Goal: Book appointment/travel/reservation

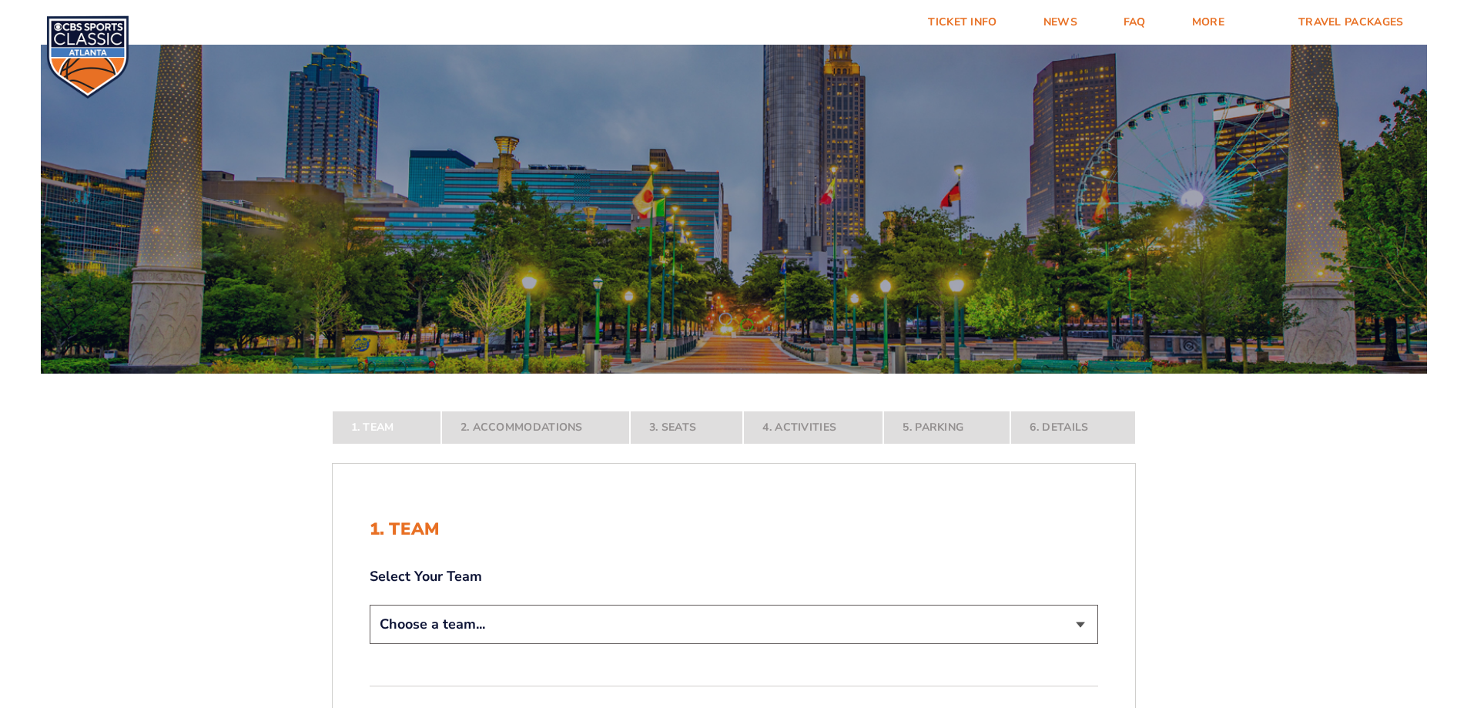
scroll to position [231, 0]
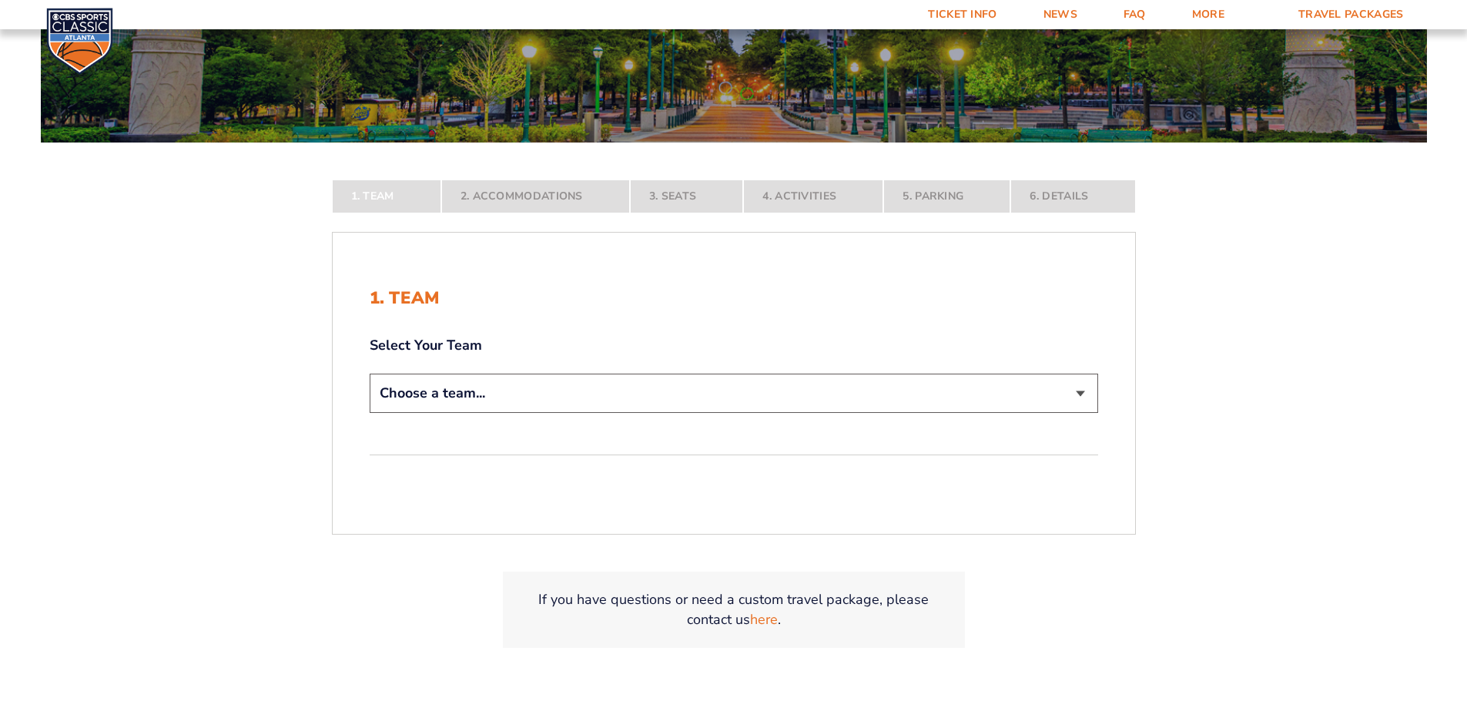
click at [440, 393] on select "Choose a team... [US_STATE] Wildcats [US_STATE] State Buckeyes [US_STATE] Tar H…" at bounding box center [734, 392] width 728 height 39
select select "12756"
click at [370, 413] on select "Choose a team... [US_STATE] Wildcats [US_STATE] State Buckeyes [US_STATE] Tar H…" at bounding box center [734, 392] width 728 height 39
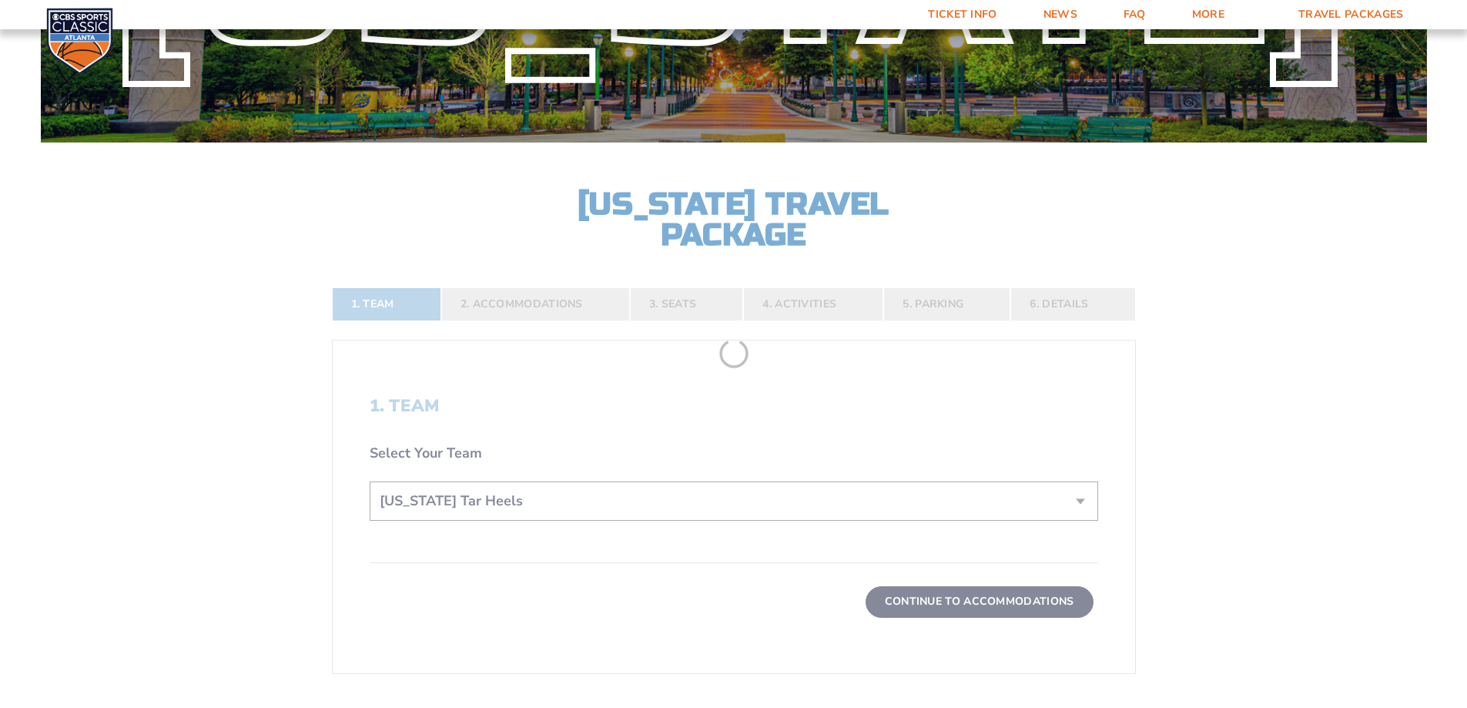
scroll to position [385, 0]
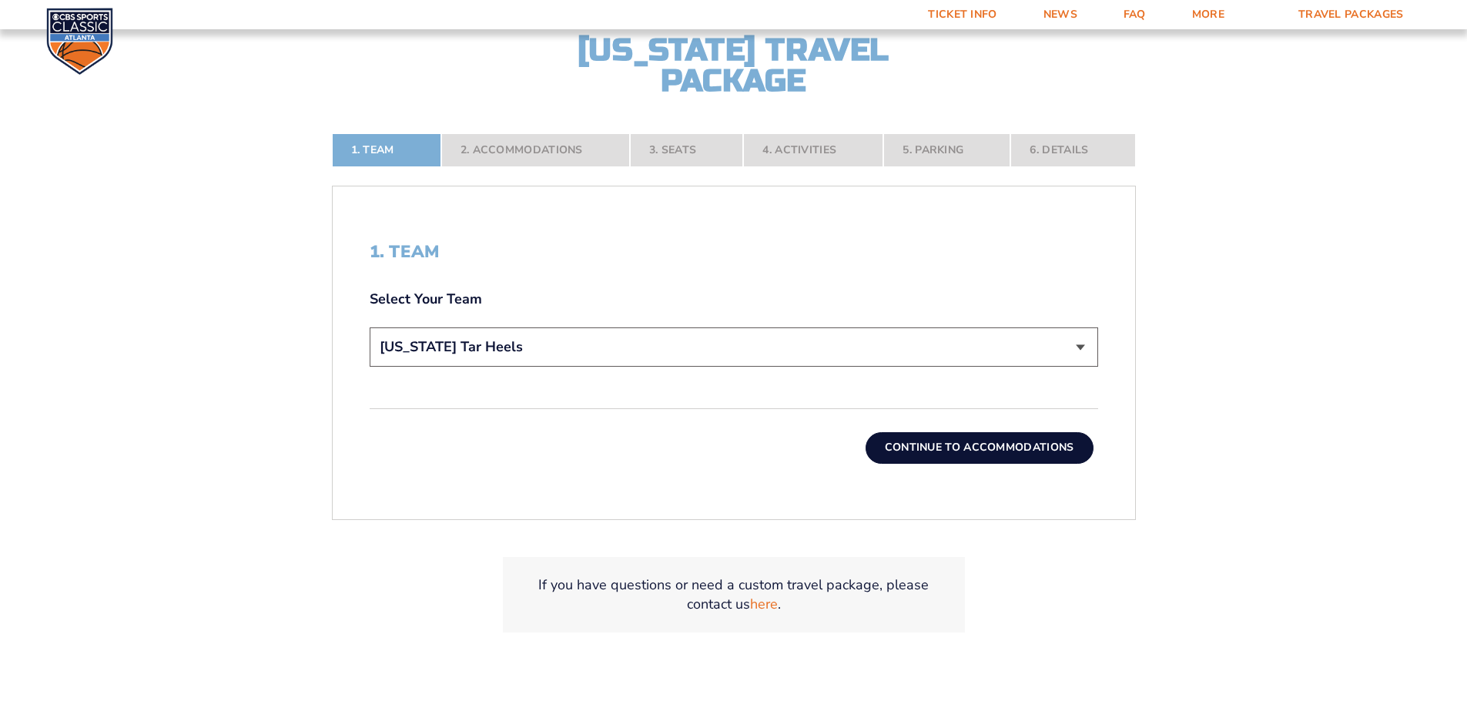
click at [998, 452] on button "Continue To Accommodations" at bounding box center [979, 447] width 228 height 31
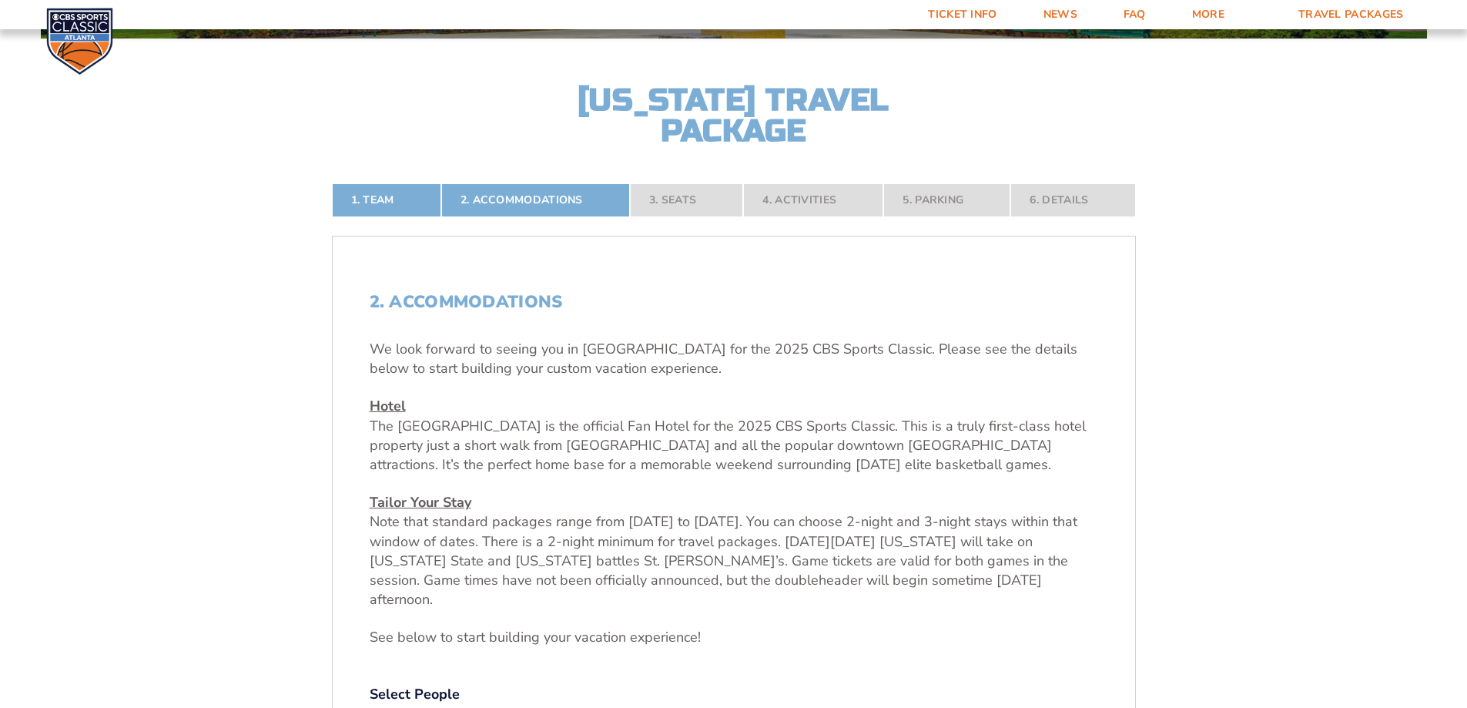
scroll to position [566, 0]
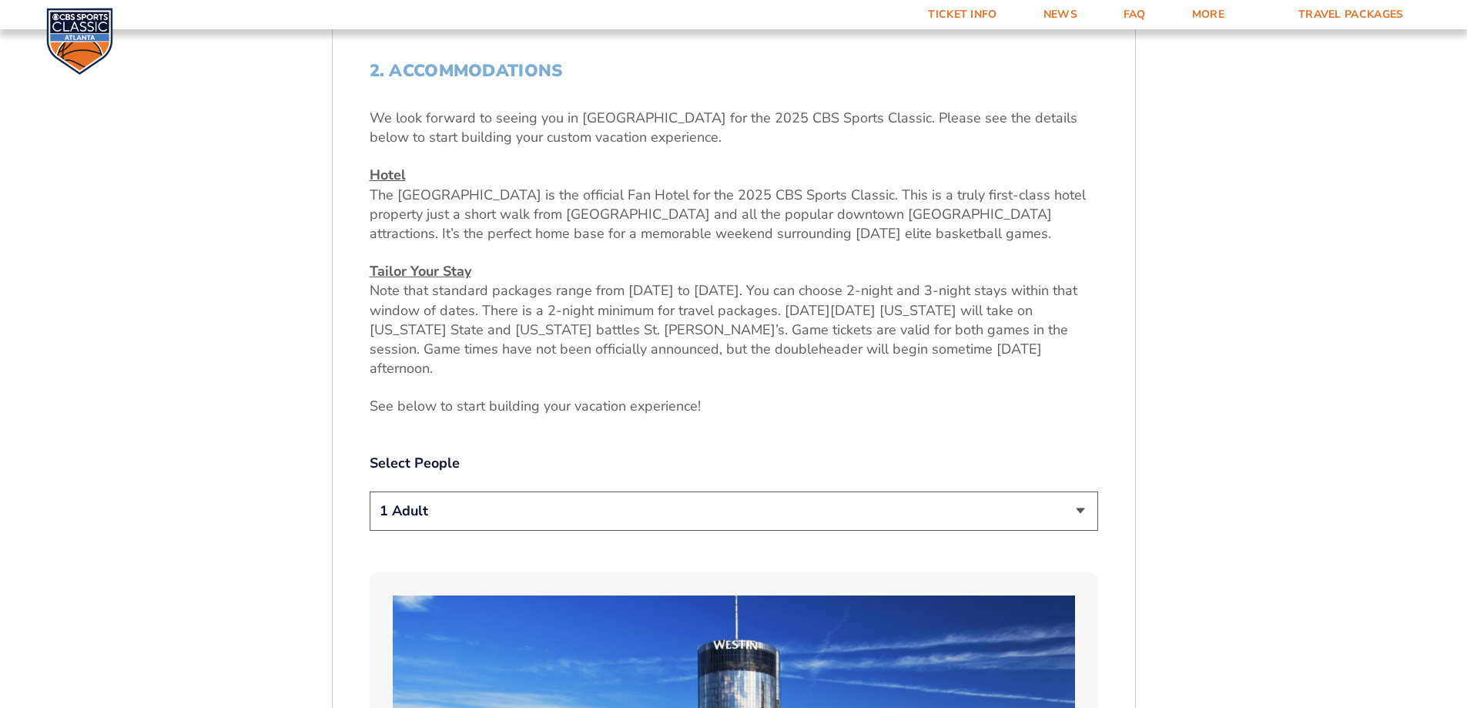
click at [500, 491] on select "1 Adult 2 Adults 3 Adults 4 Adults 2 Adults + 1 Child 2 Adults + 2 Children 2 A…" at bounding box center [734, 510] width 728 height 39
click at [370, 491] on select "1 Adult 2 Adults 3 Adults 4 Adults 2 Adults + 1 Child 2 Adults + 2 Children 2 A…" at bounding box center [734, 510] width 728 height 39
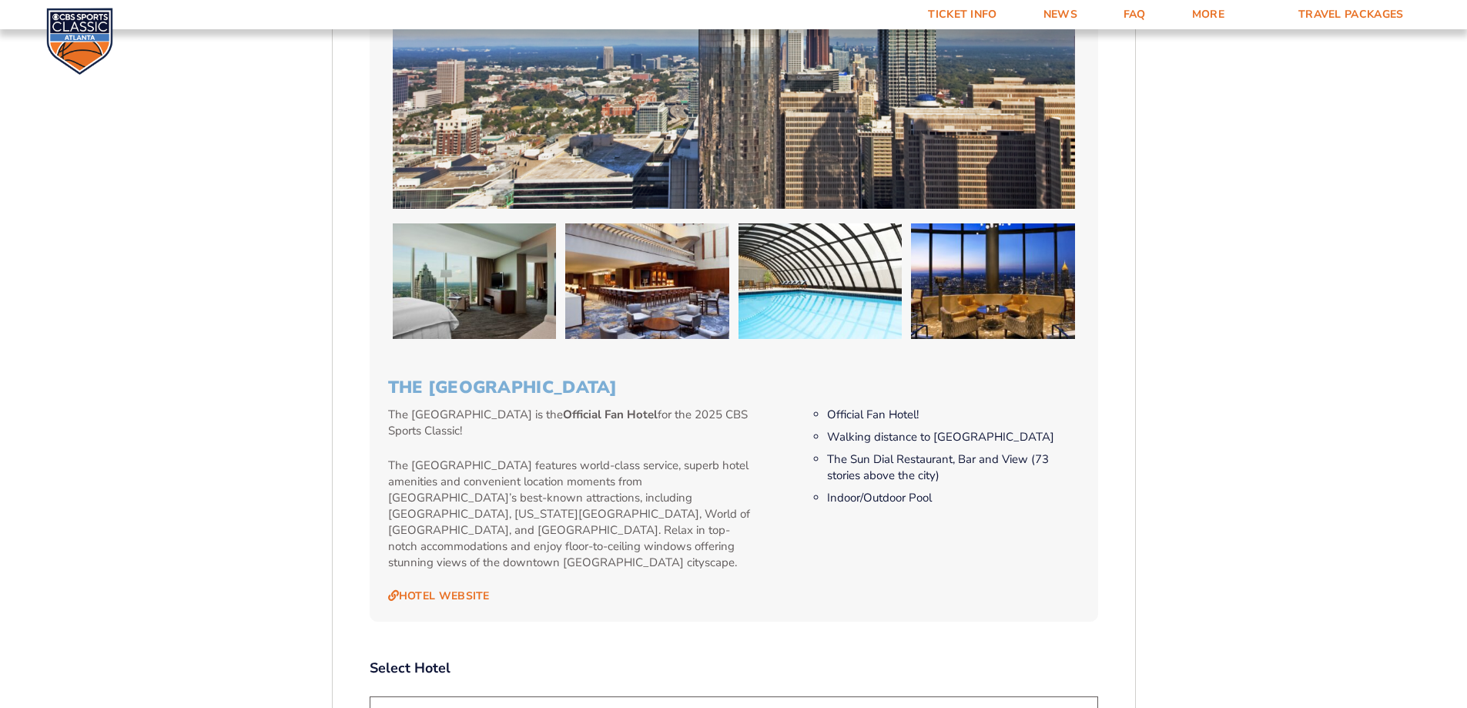
scroll to position [874, 0]
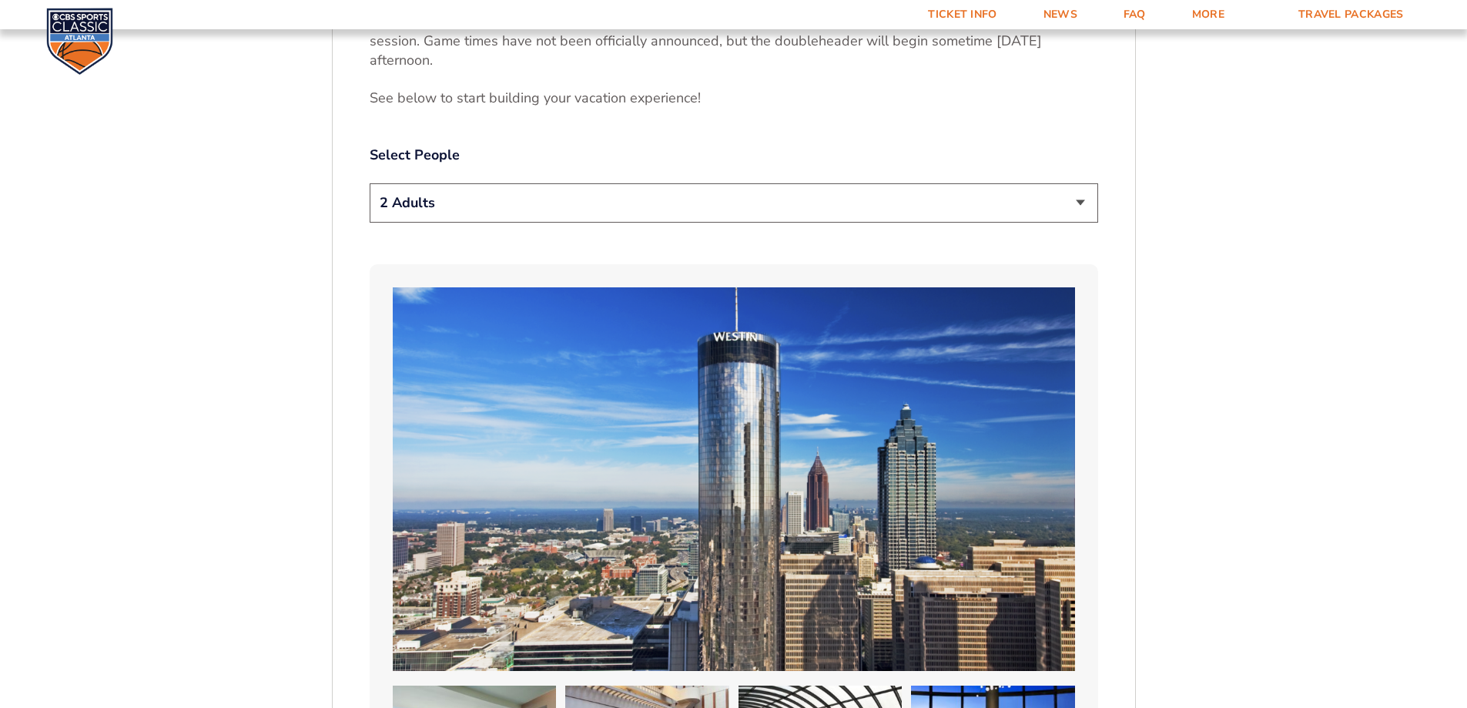
click at [513, 189] on select "1 Adult 2 Adults 3 Adults 4 Adults 2 Adults + 1 Child 2 Adults + 2 Children 2 A…" at bounding box center [734, 202] width 728 height 39
click at [370, 183] on select "1 Adult 2 Adults 3 Adults 4 Adults 2 Adults + 1 Child 2 Adults + 2 Children 2 A…" at bounding box center [734, 202] width 728 height 39
click at [427, 195] on select "1 Adult 2 Adults 3 Adults 4 Adults 2 Adults + 1 Child 2 Adults + 2 Children 2 A…" at bounding box center [734, 202] width 728 height 39
select select "2 Adults"
click at [370, 183] on select "1 Adult 2 Adults 3 Adults 4 Adults 2 Adults + 1 Child 2 Adults + 2 Children 2 A…" at bounding box center [734, 202] width 728 height 39
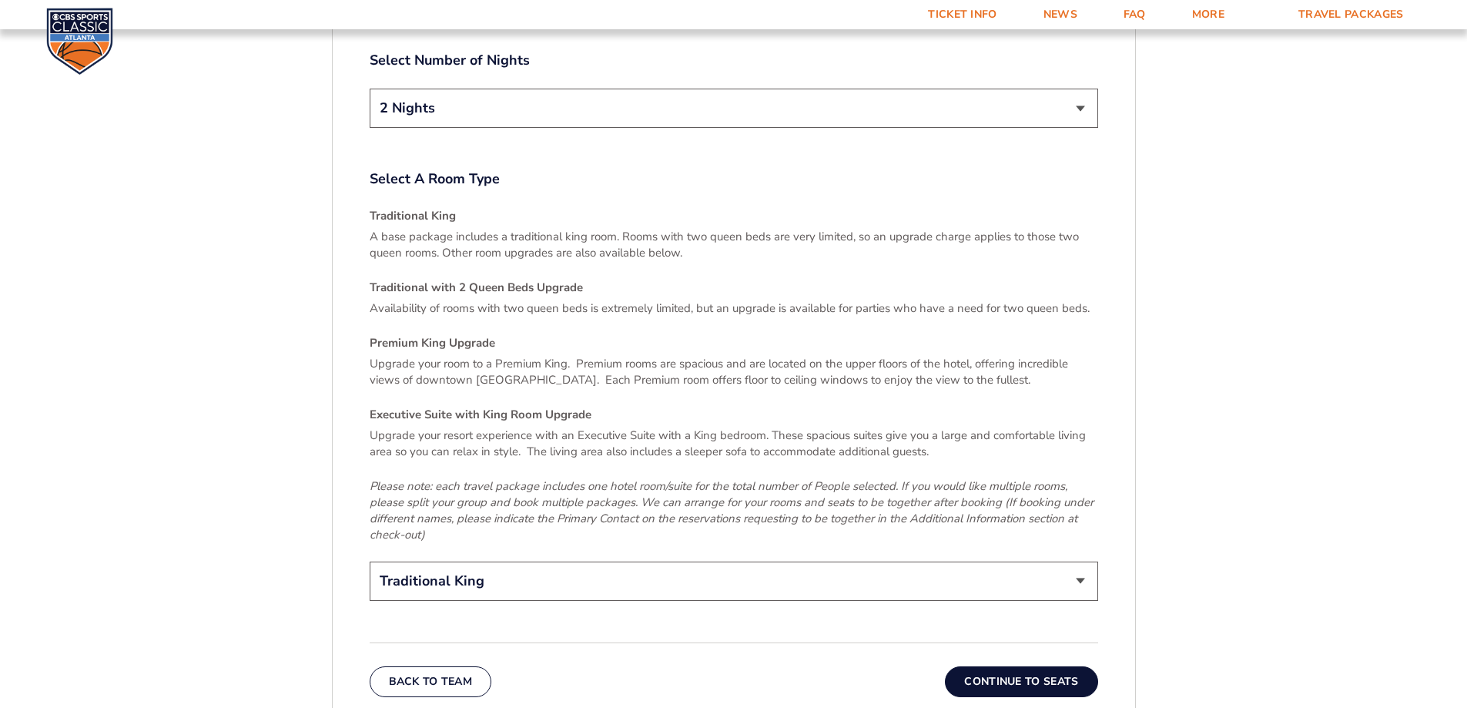
scroll to position [2260, 0]
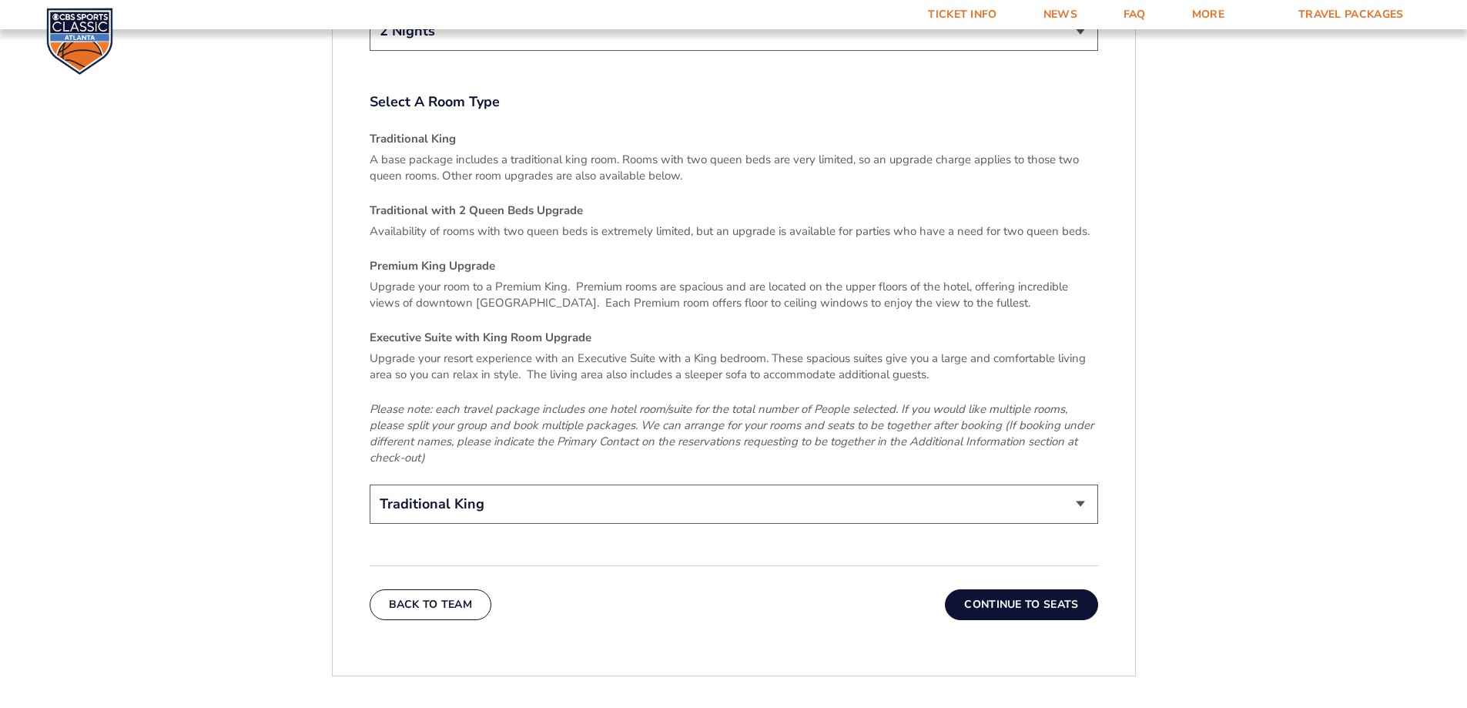
click at [891, 484] on select "Traditional King Traditional with 2 Queen Beds Upgrade (+$45 per night) Premium…" at bounding box center [734, 503] width 728 height 39
select select "Traditional with 2 Queen Beds Upgrade"
click at [370, 484] on select "Traditional King Traditional with 2 Queen Beds Upgrade (+$45 per night) Premium…" at bounding box center [734, 503] width 728 height 39
click at [997, 589] on button "Continue To Seats" at bounding box center [1021, 604] width 152 height 31
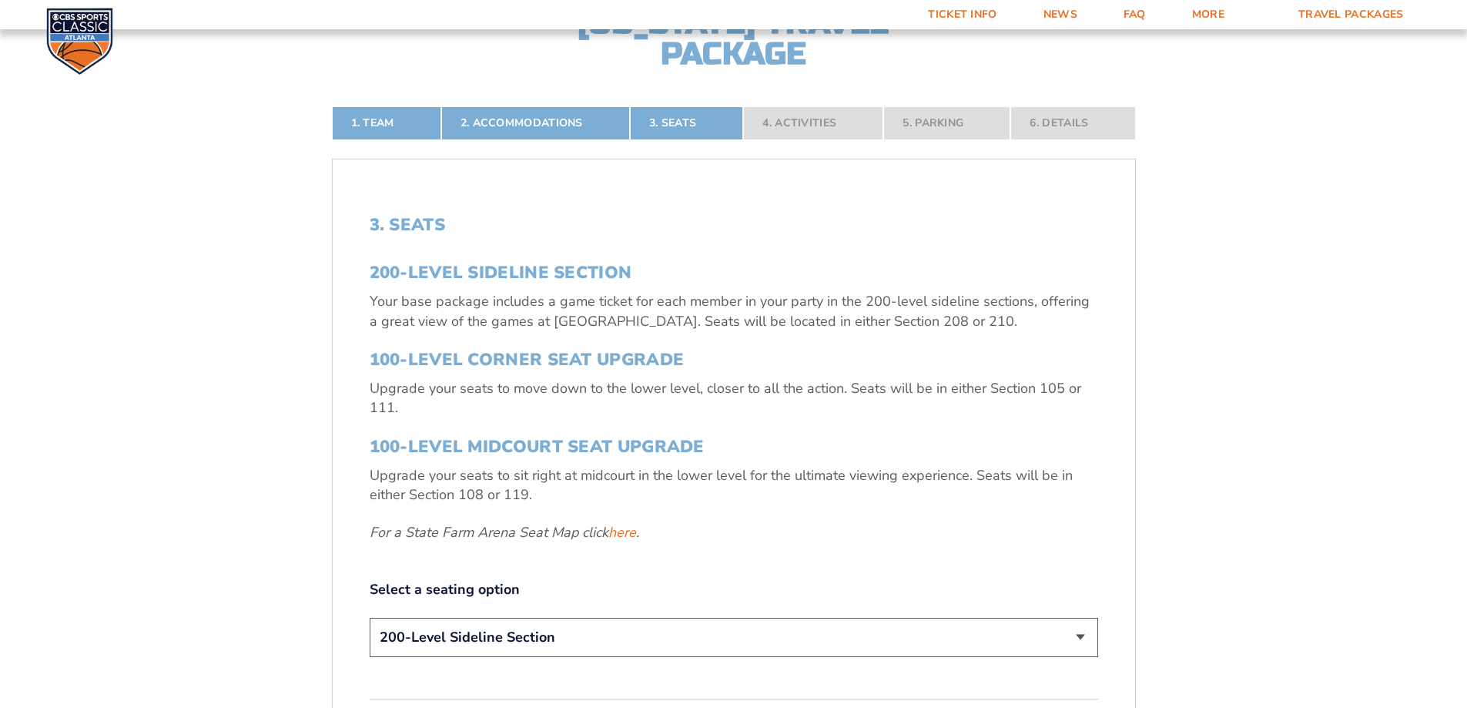
scroll to position [720, 0]
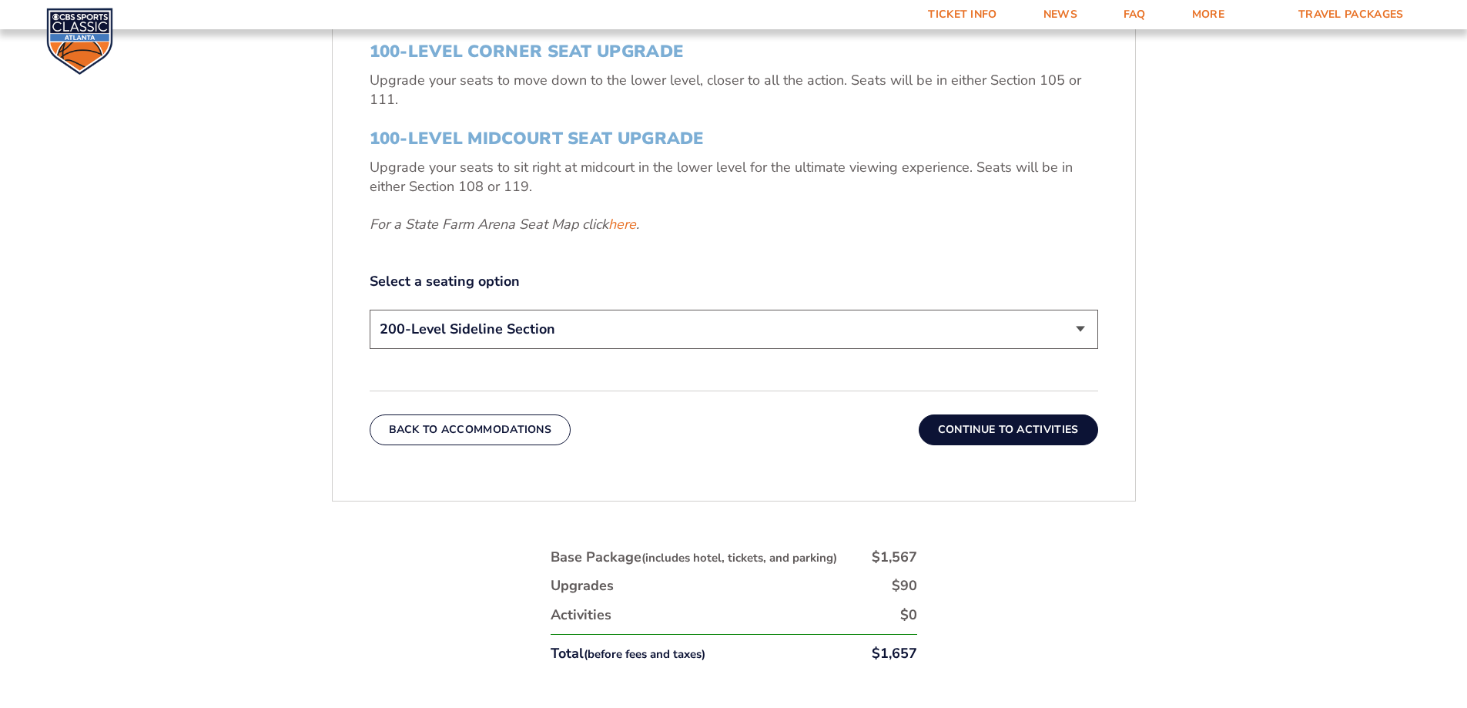
click at [477, 337] on select "200-Level Sideline Section 100-Level Corner Seat Upgrade (+$120 per person) 100…" at bounding box center [734, 329] width 728 height 39
click at [370, 310] on select "200-Level Sideline Section 100-Level Corner Seat Upgrade (+$120 per person) 100…" at bounding box center [734, 329] width 728 height 39
click at [467, 333] on select "200-Level Sideline Section 100-Level Corner Seat Upgrade (+$120 per person) 100…" at bounding box center [734, 329] width 728 height 39
select select "200-Level Sideline Section"
click at [370, 310] on select "200-Level Sideline Section 100-Level Corner Seat Upgrade (+$120 per person) 100…" at bounding box center [734, 329] width 728 height 39
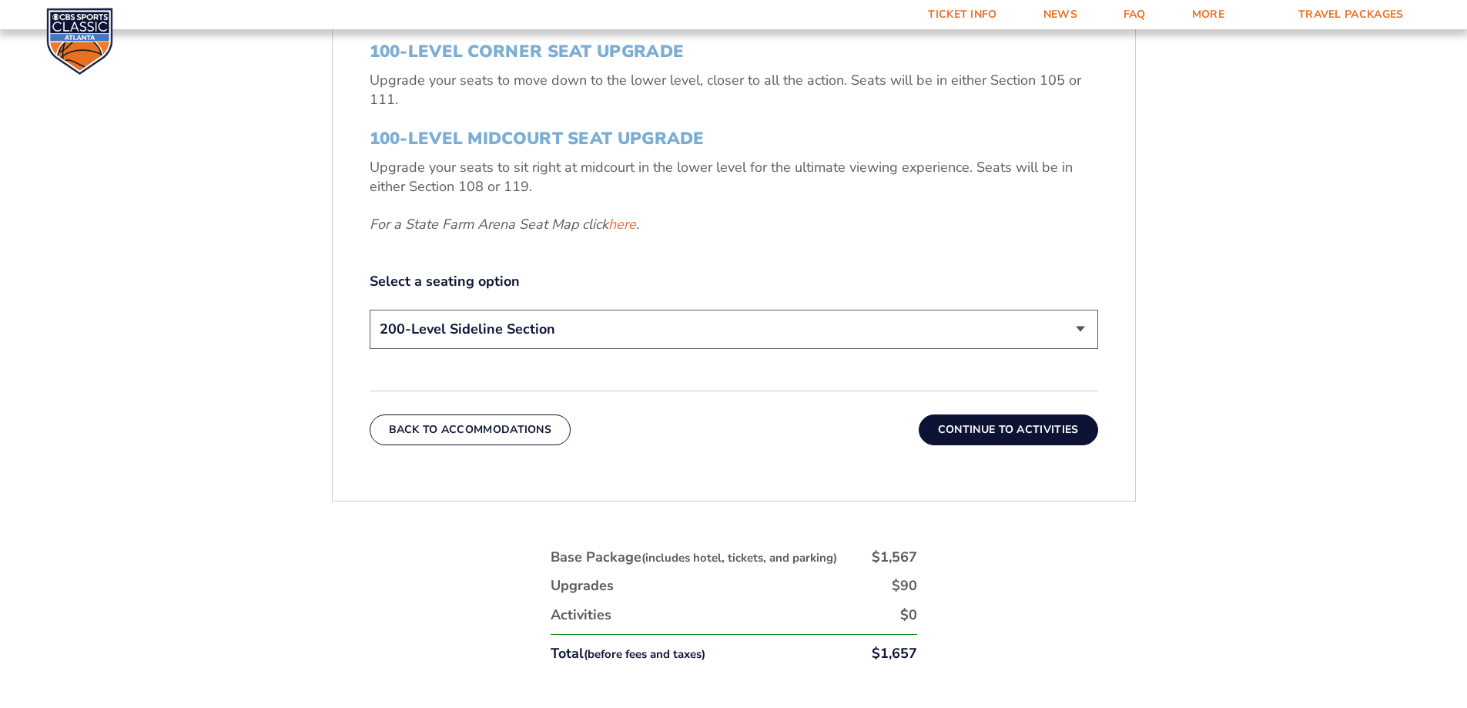
click at [960, 440] on button "Continue To Activities" at bounding box center [1008, 429] width 179 height 31
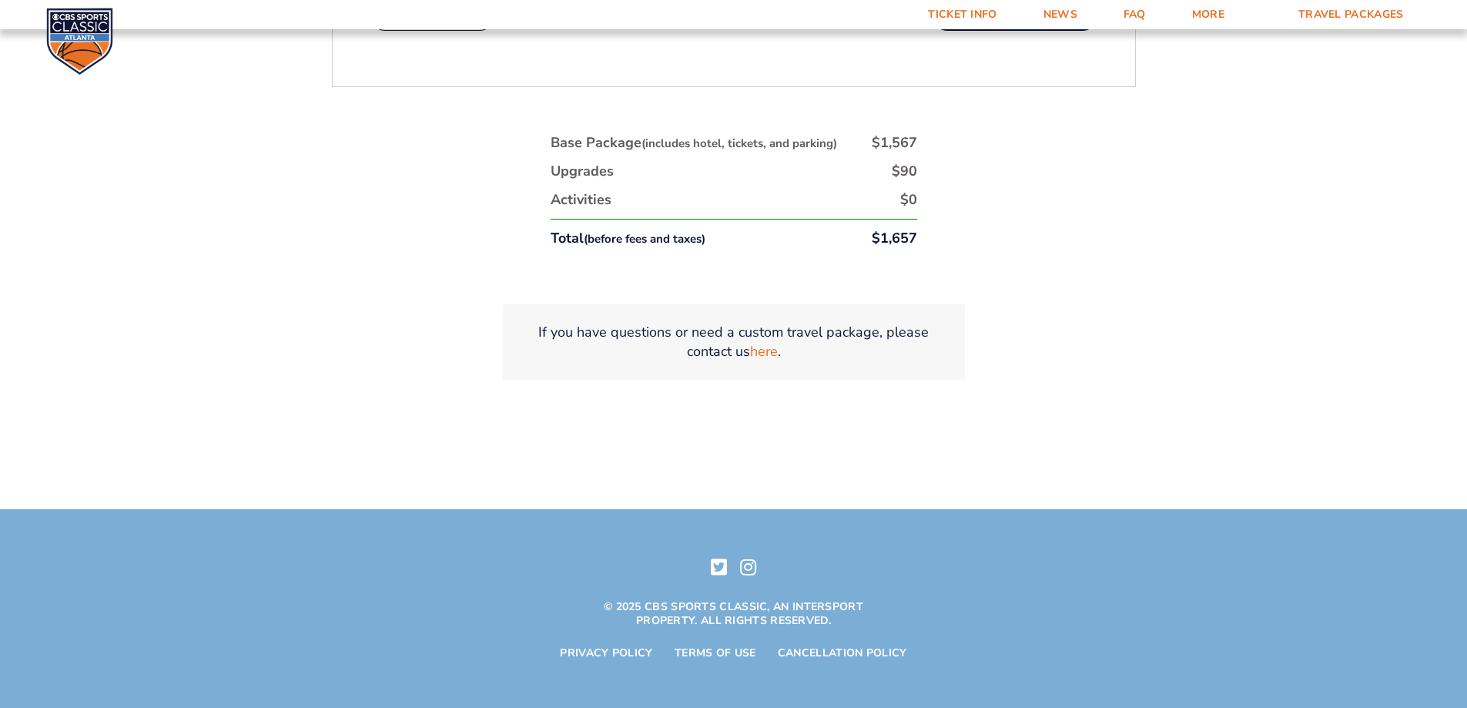
scroll to position [643, 0]
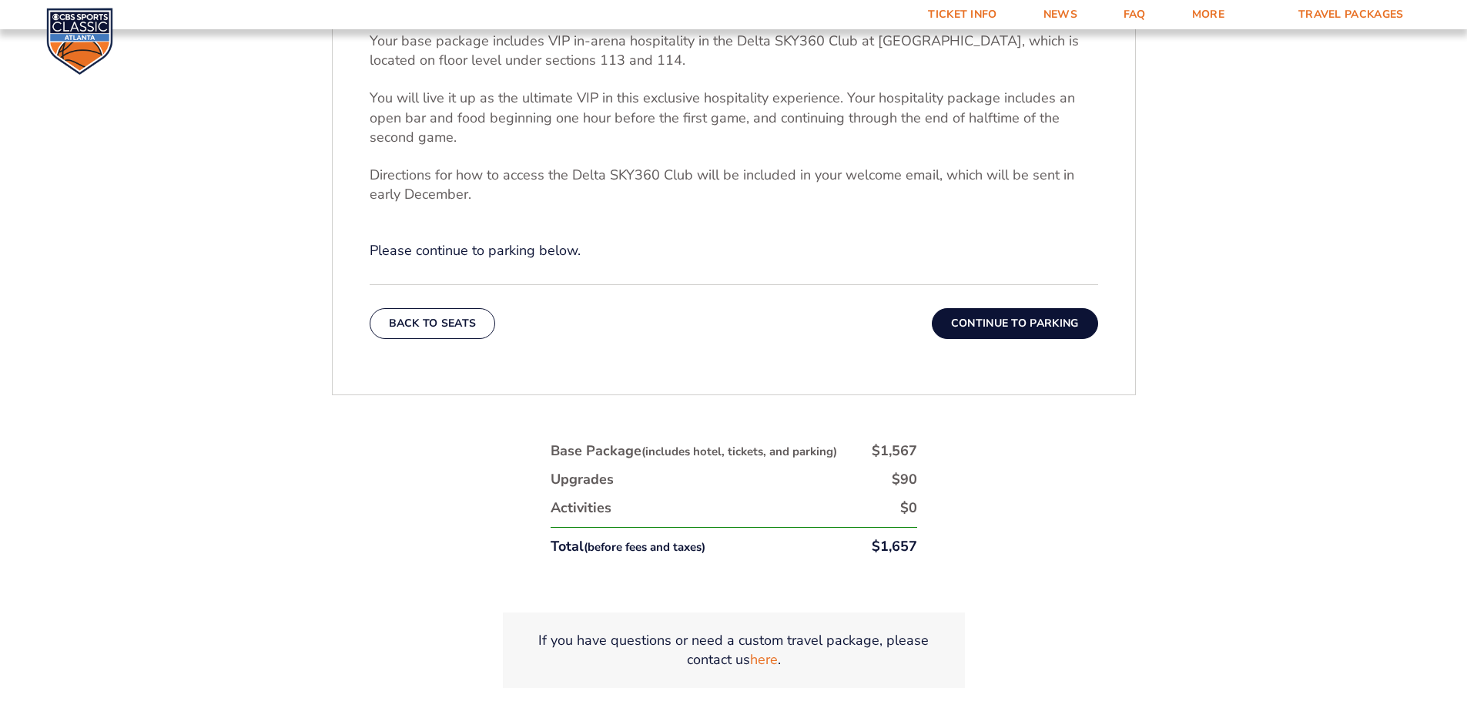
click at [1035, 335] on button "Continue To Parking" at bounding box center [1015, 323] width 166 height 31
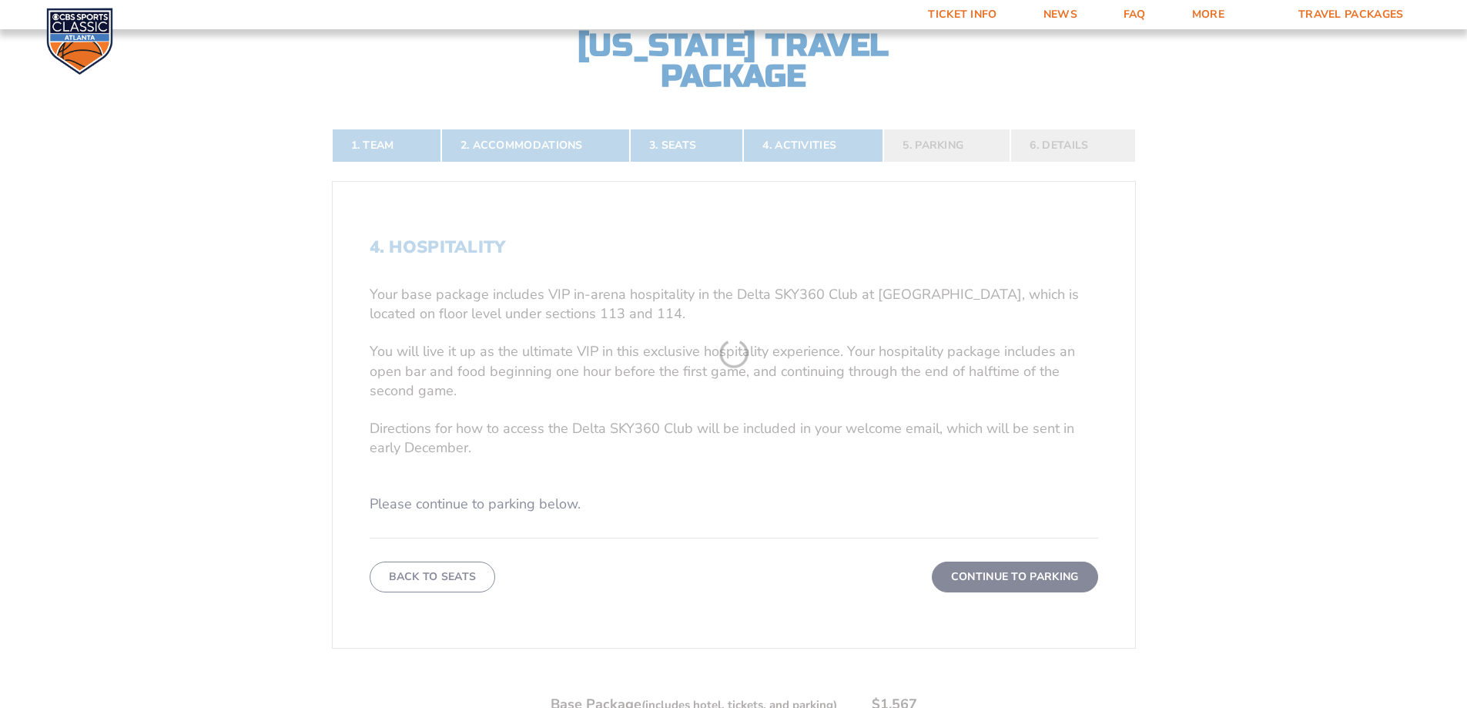
scroll to position [335, 0]
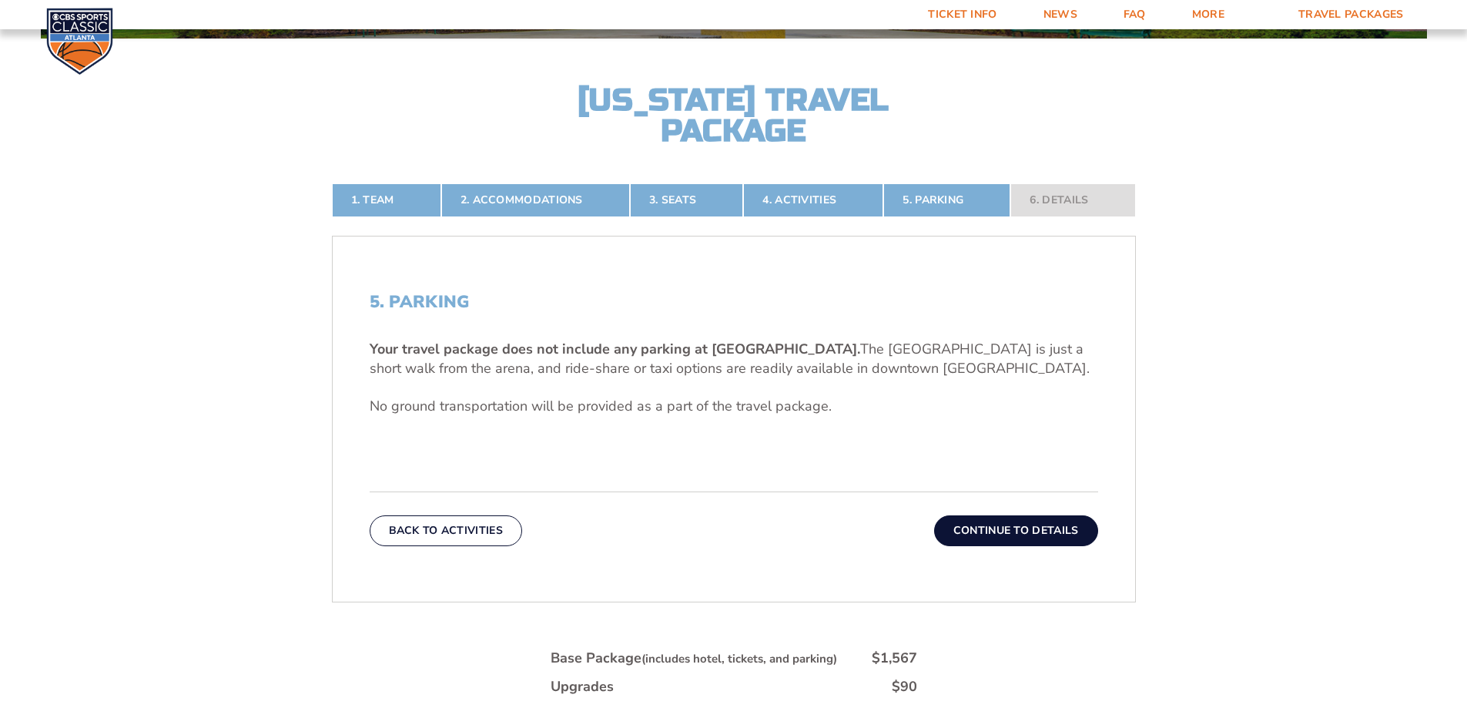
click at [971, 525] on button "Continue To Details" at bounding box center [1016, 530] width 164 height 31
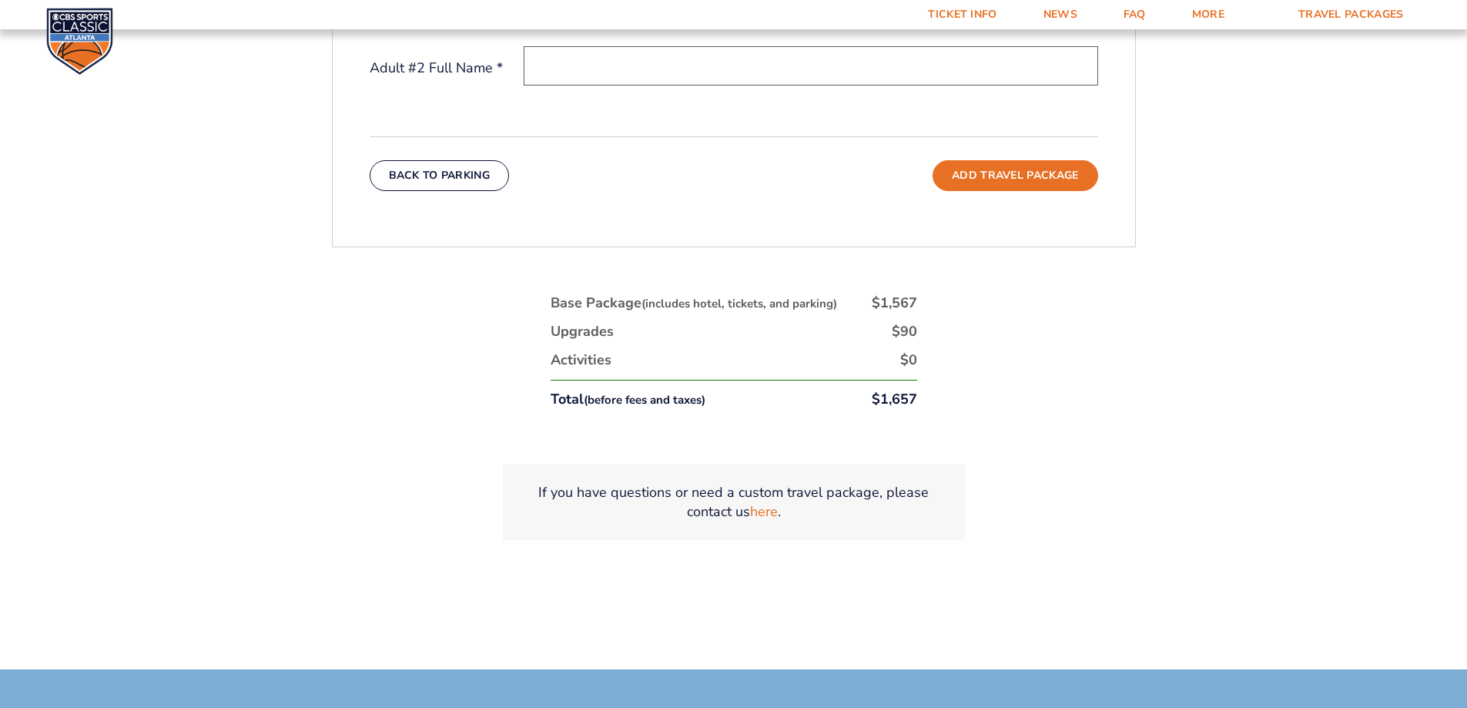
scroll to position [720, 0]
